Goal: Task Accomplishment & Management: Use online tool/utility

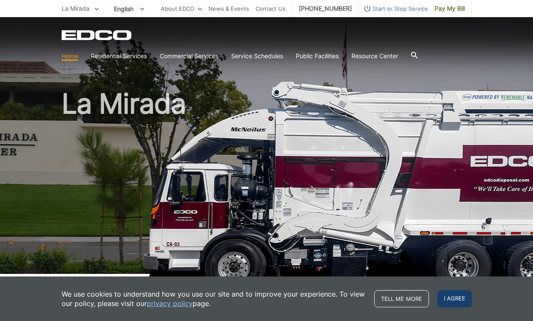
click at [453, 297] on span "I agree" at bounding box center [454, 298] width 34 height 17
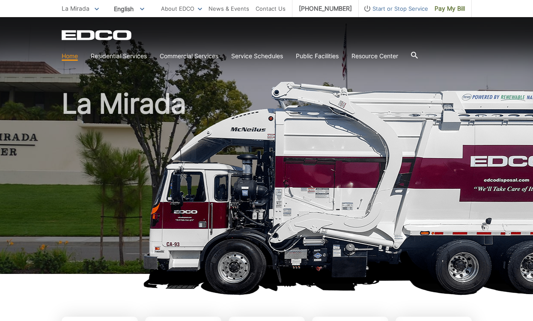
click at [95, 10] on icon at bounding box center [97, 9] width 4 height 3
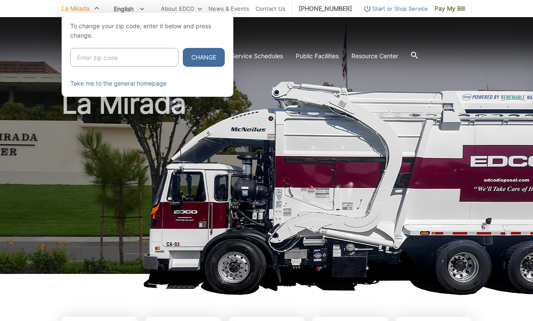
click at [95, 10] on span at bounding box center [97, 8] width 4 height 9
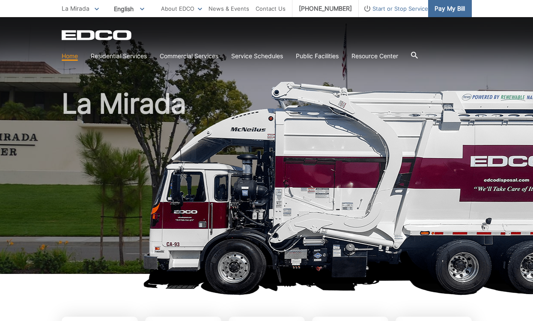
click at [435, 9] on span "Pay My Bill" at bounding box center [449, 8] width 30 height 9
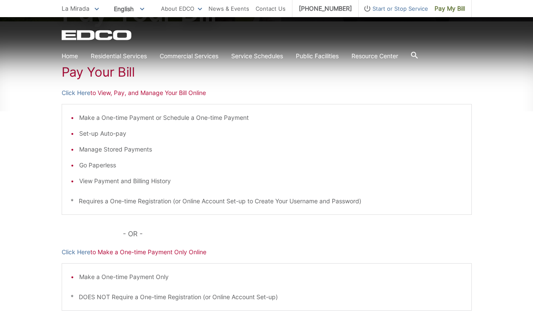
scroll to position [86, 0]
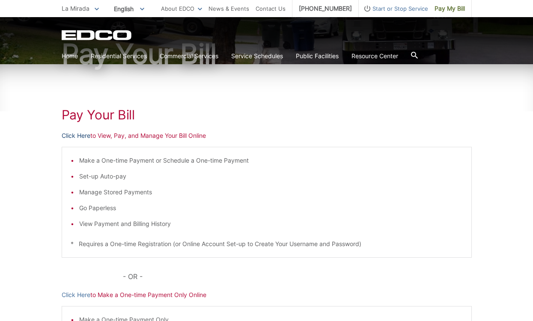
click at [76, 135] on link "Click Here" at bounding box center [76, 135] width 29 height 9
